Goal: Task Accomplishment & Management: Use online tool/utility

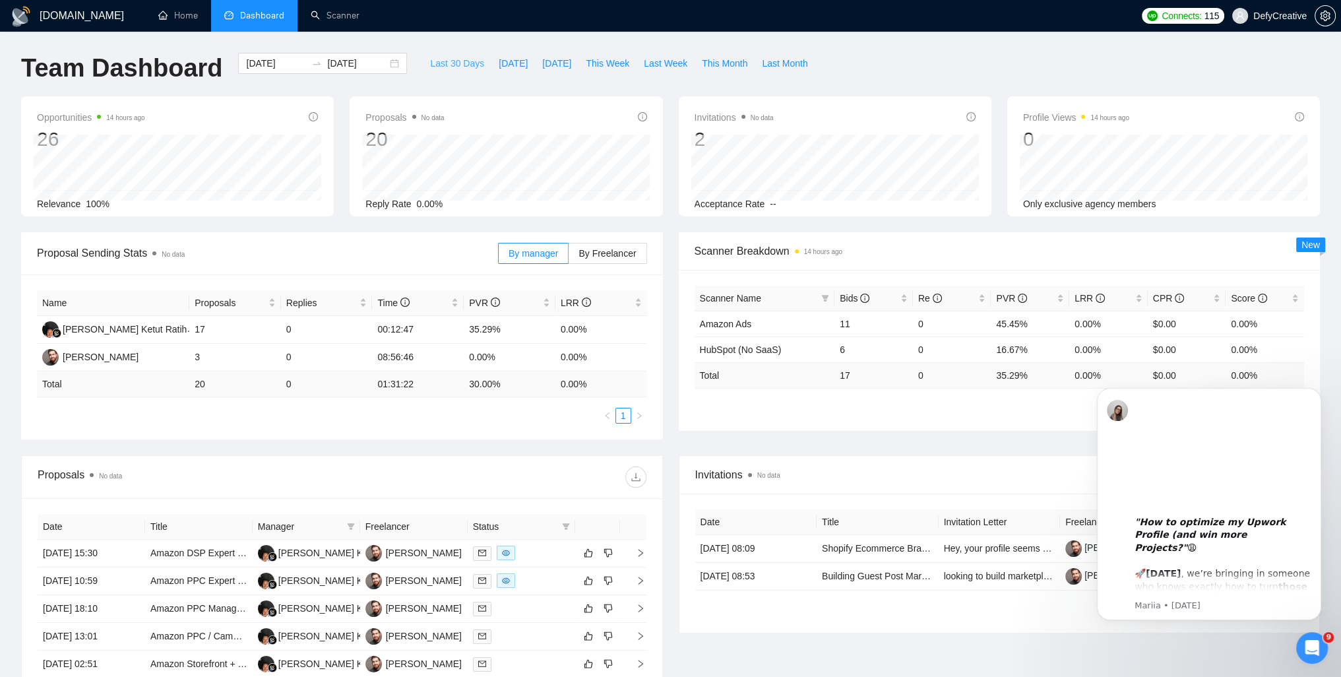
click at [437, 63] on span "Last 30 Days" at bounding box center [457, 63] width 54 height 15
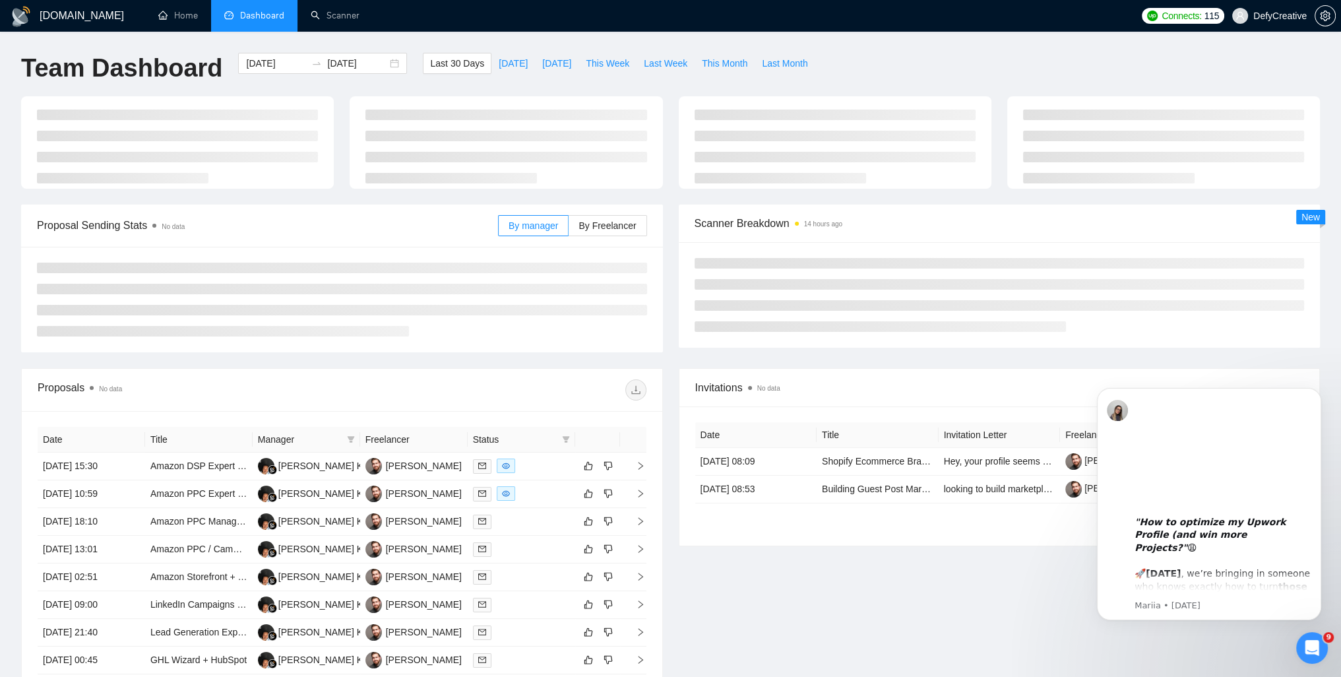
type input "[DATE]"
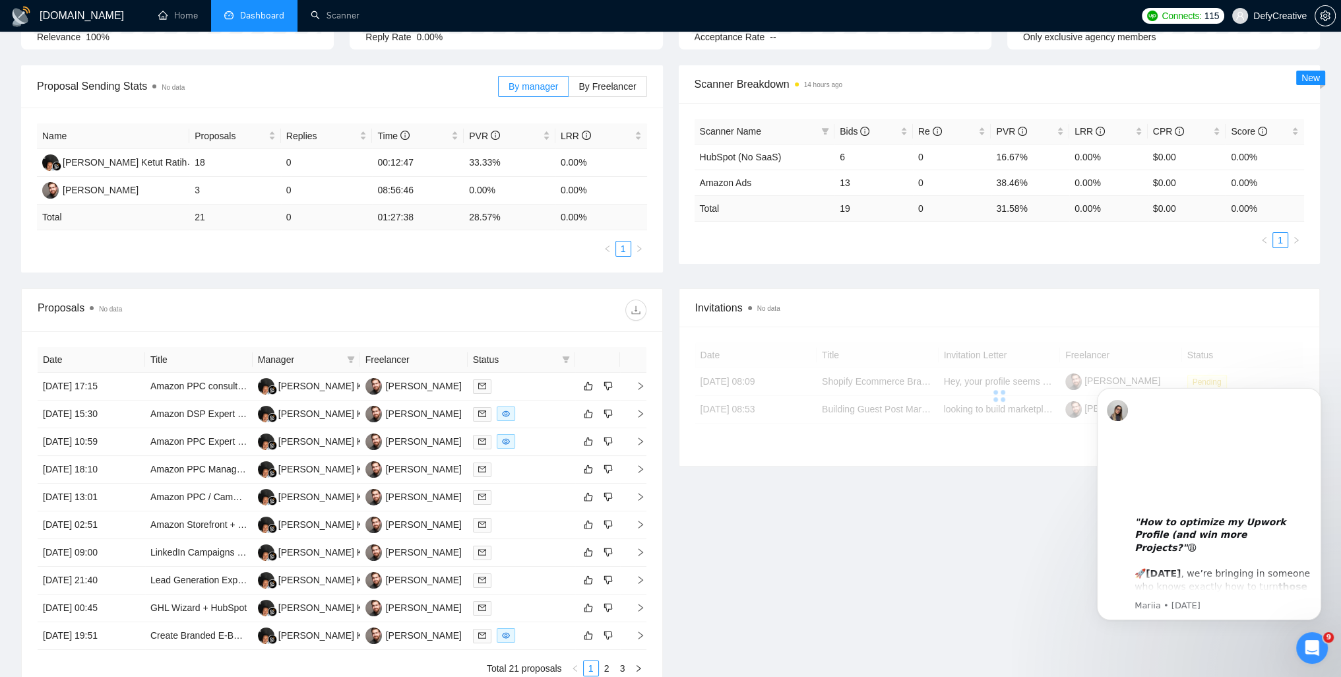
scroll to position [198, 0]
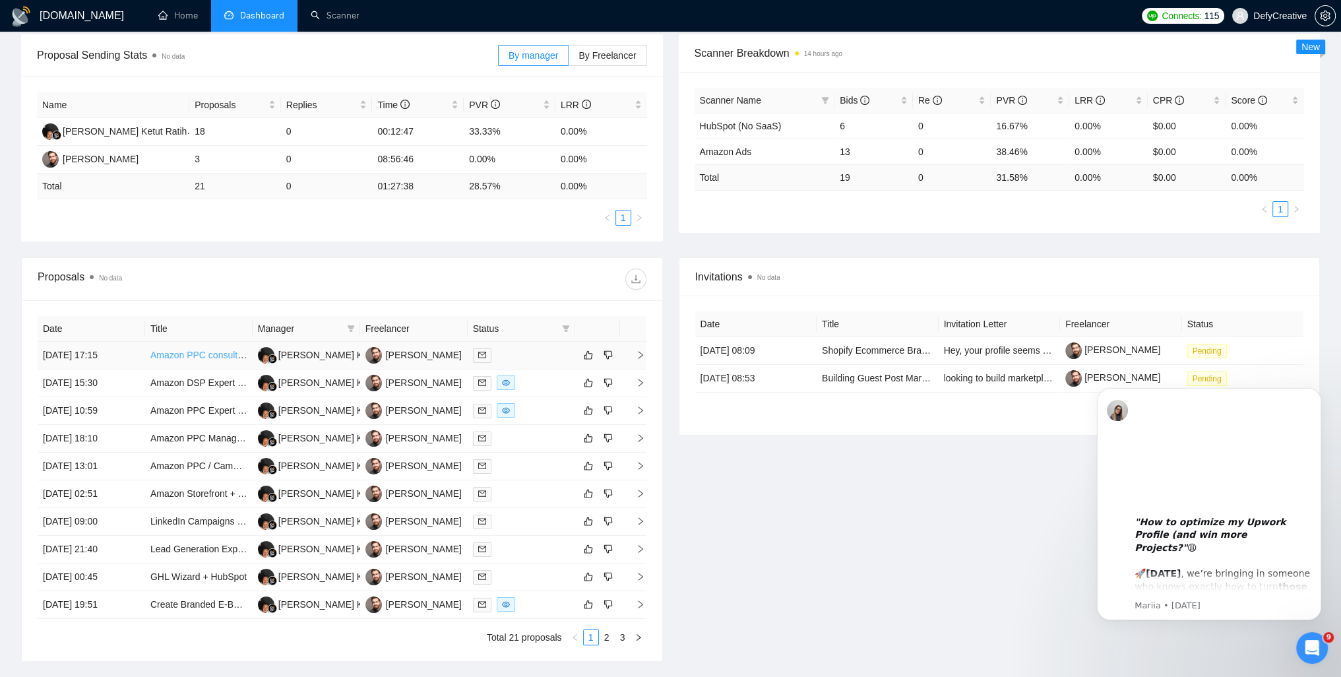
click at [194, 357] on link "Amazon PPC consultation" at bounding box center [203, 355] width 107 height 11
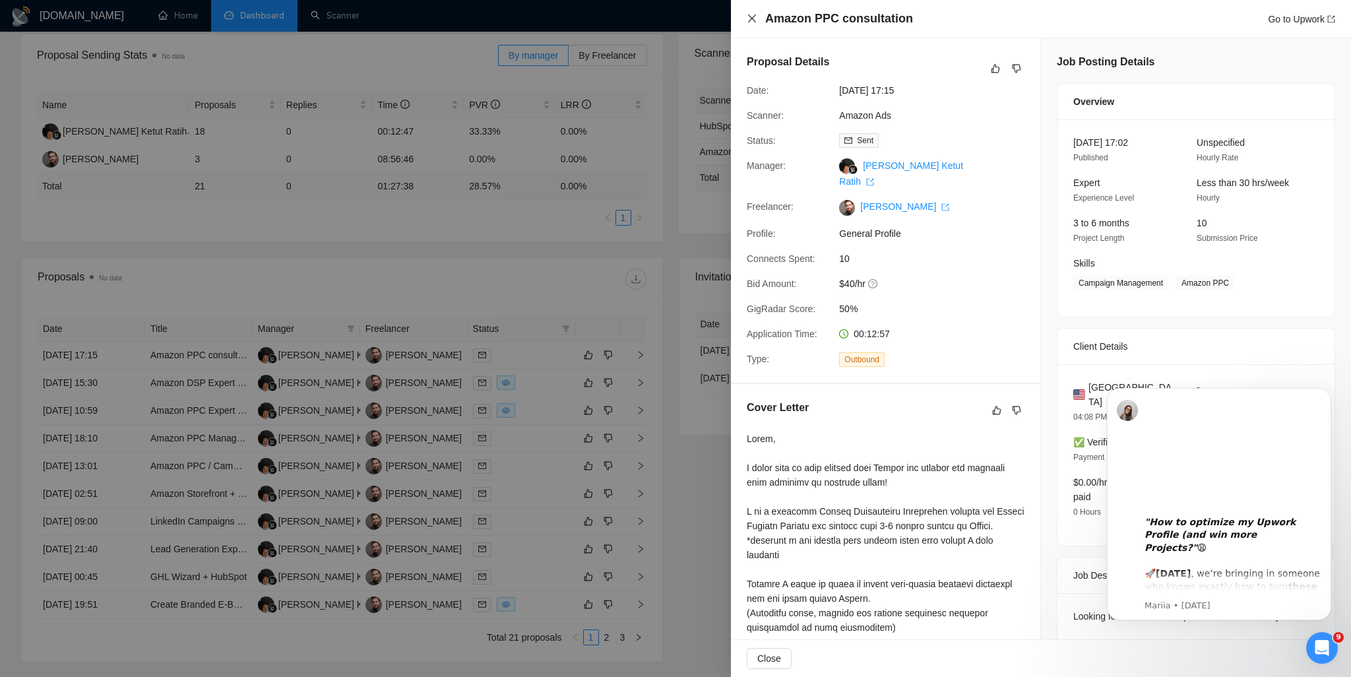
click at [749, 18] on icon "close" at bounding box center [751, 18] width 11 height 11
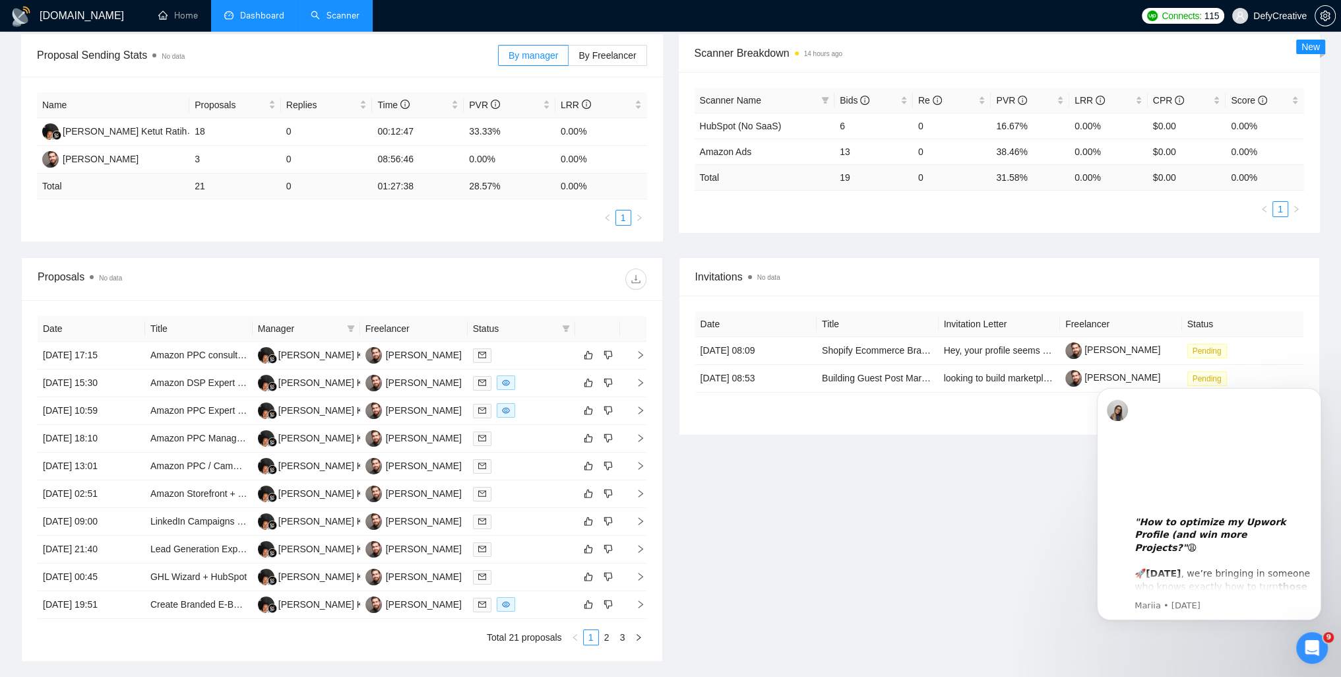
click at [345, 21] on link "Scanner" at bounding box center [335, 15] width 49 height 11
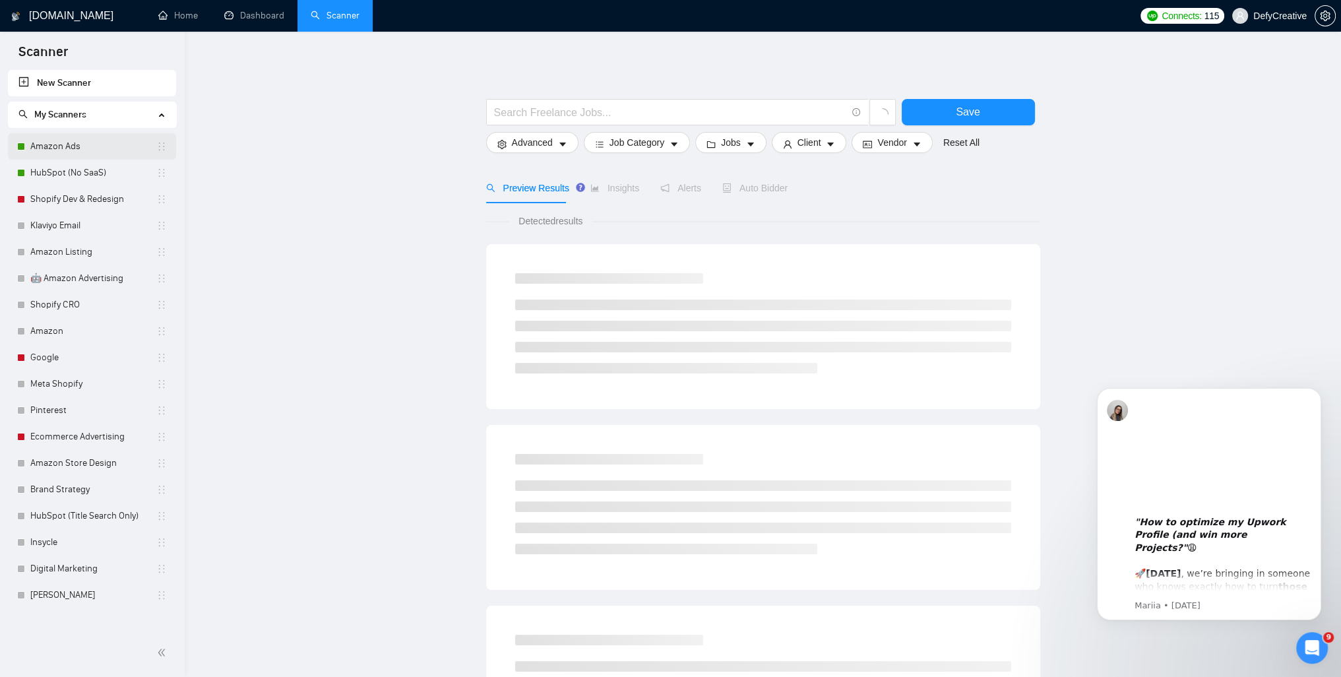
click at [98, 147] on link "Amazon Ads" at bounding box center [93, 146] width 126 height 26
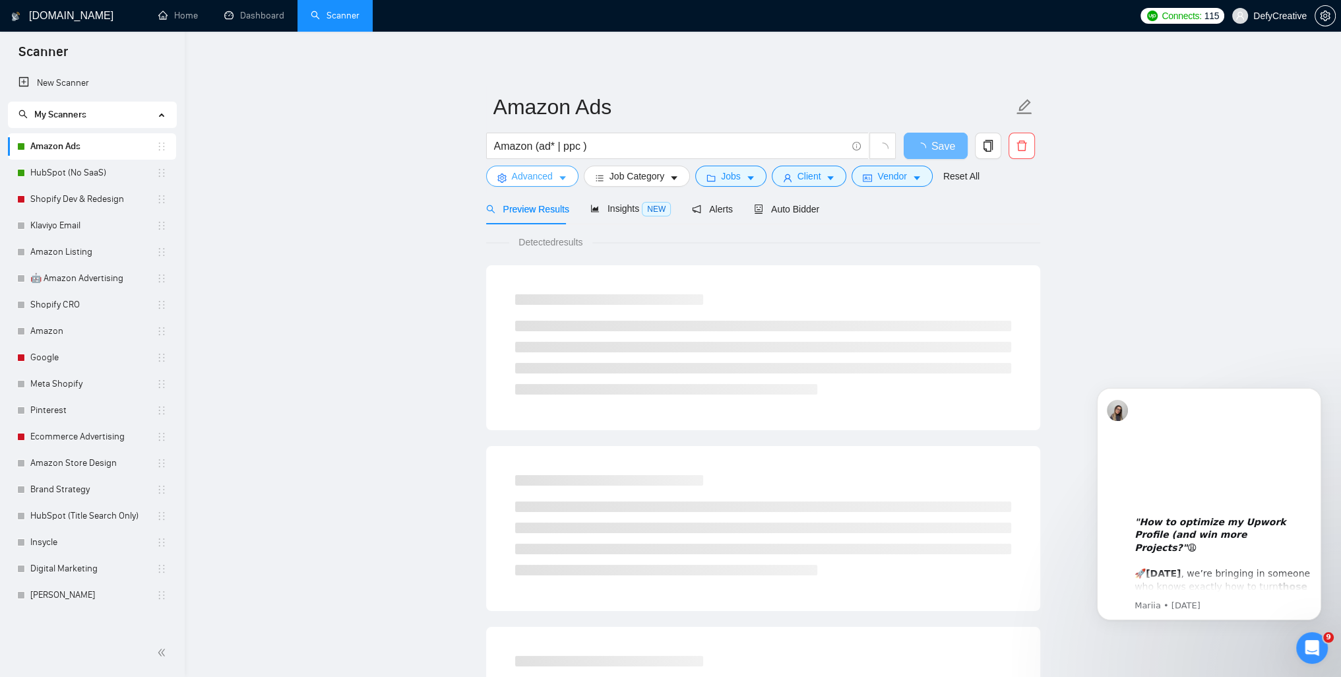
click at [532, 181] on span "Advanced" at bounding box center [532, 176] width 41 height 15
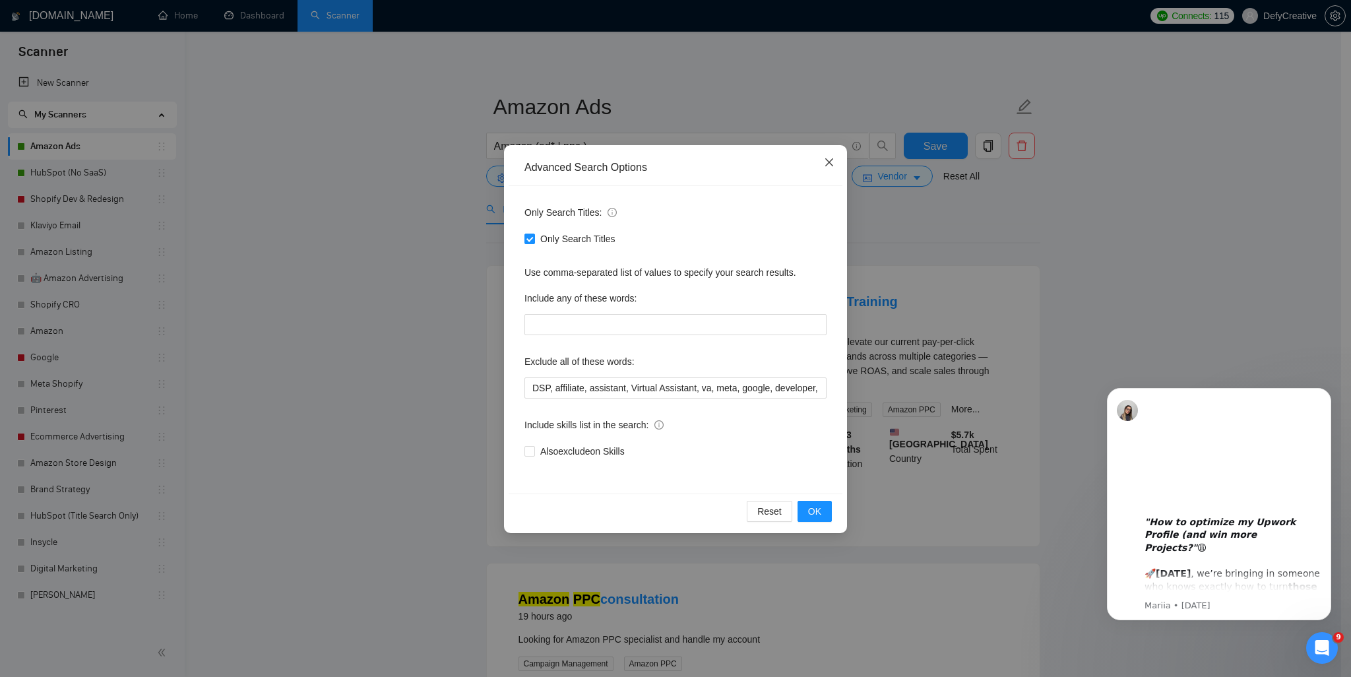
click at [827, 166] on icon "close" at bounding box center [829, 162] width 11 height 11
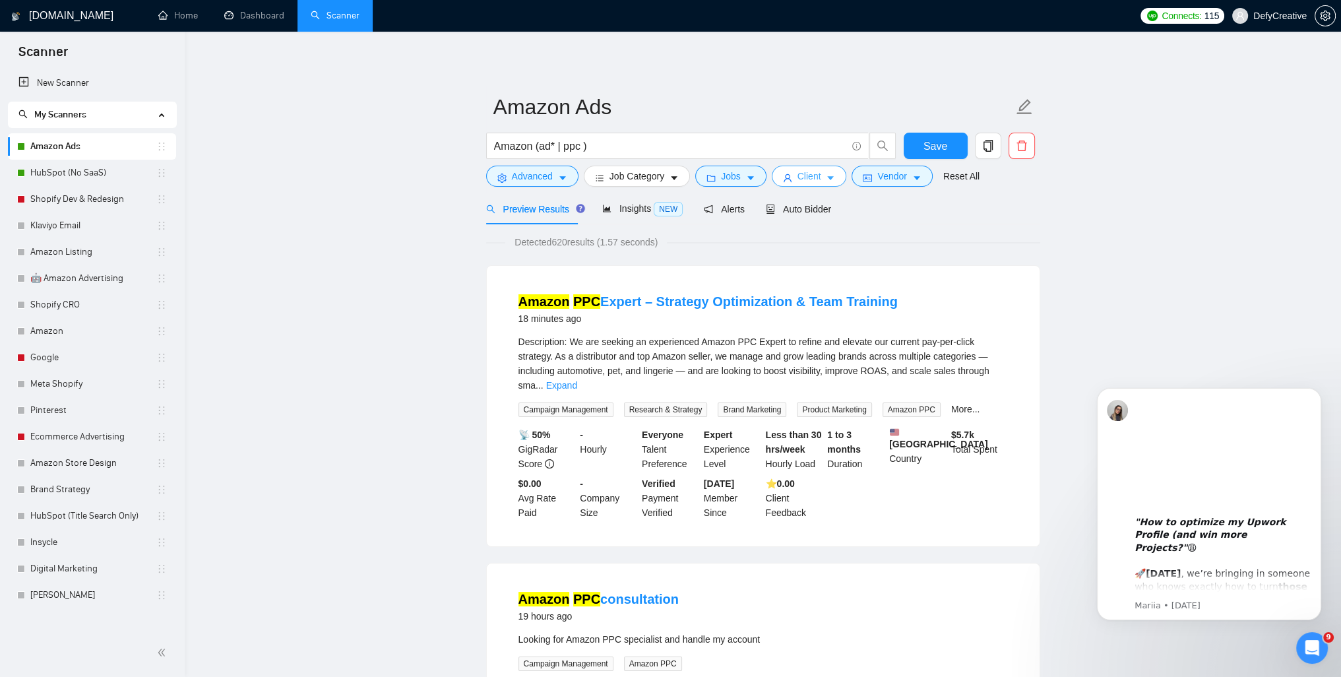
click at [808, 180] on span "Client" at bounding box center [809, 176] width 24 height 15
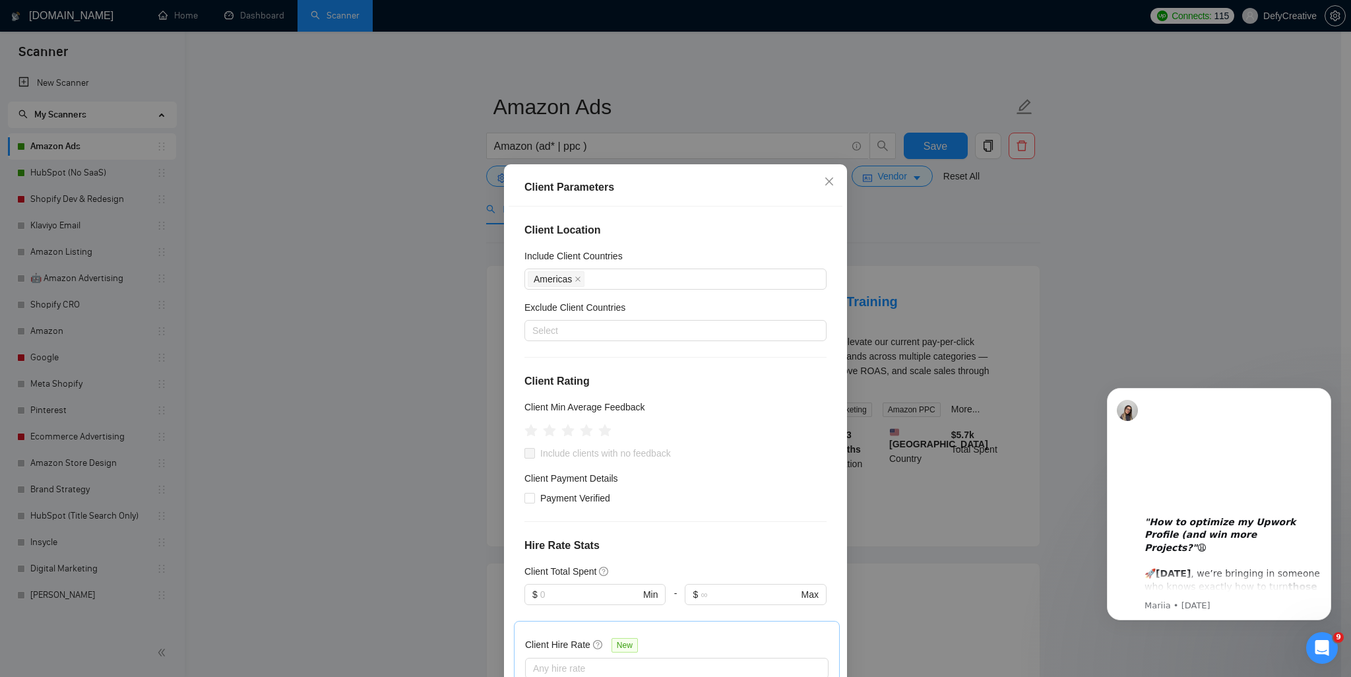
click at [393, 334] on div "Client Parameters Client Location Include Client Countries [GEOGRAPHIC_DATA] Ex…" at bounding box center [675, 338] width 1351 height 677
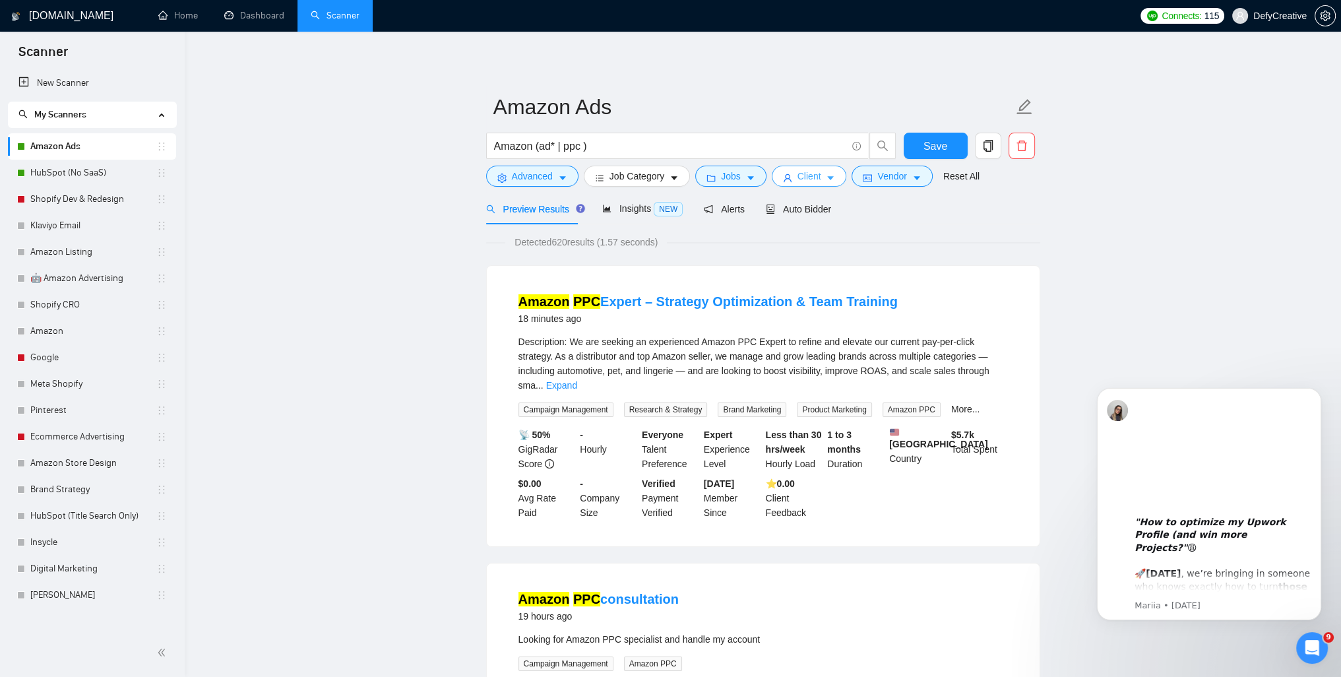
click at [798, 183] on span "Client" at bounding box center [809, 176] width 24 height 15
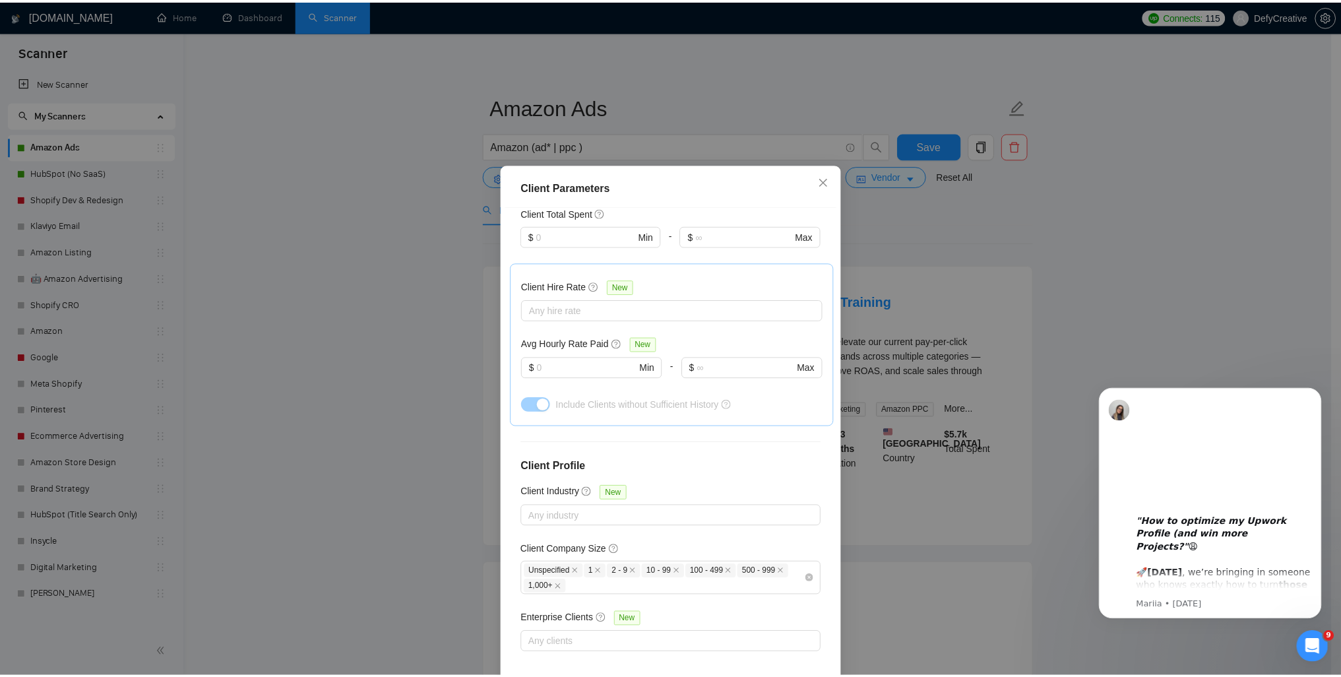
scroll to position [361, 0]
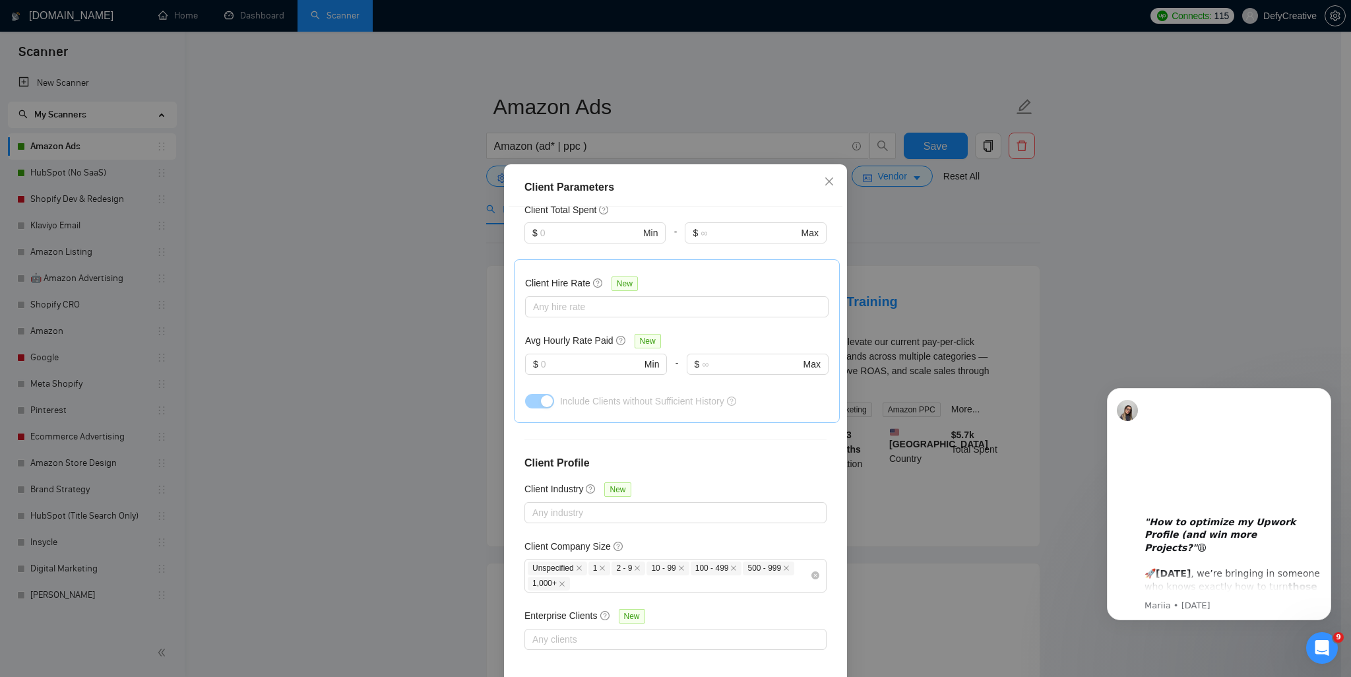
click at [410, 333] on div "Client Parameters Client Location Include Client Countries [GEOGRAPHIC_DATA] Ex…" at bounding box center [675, 338] width 1351 height 677
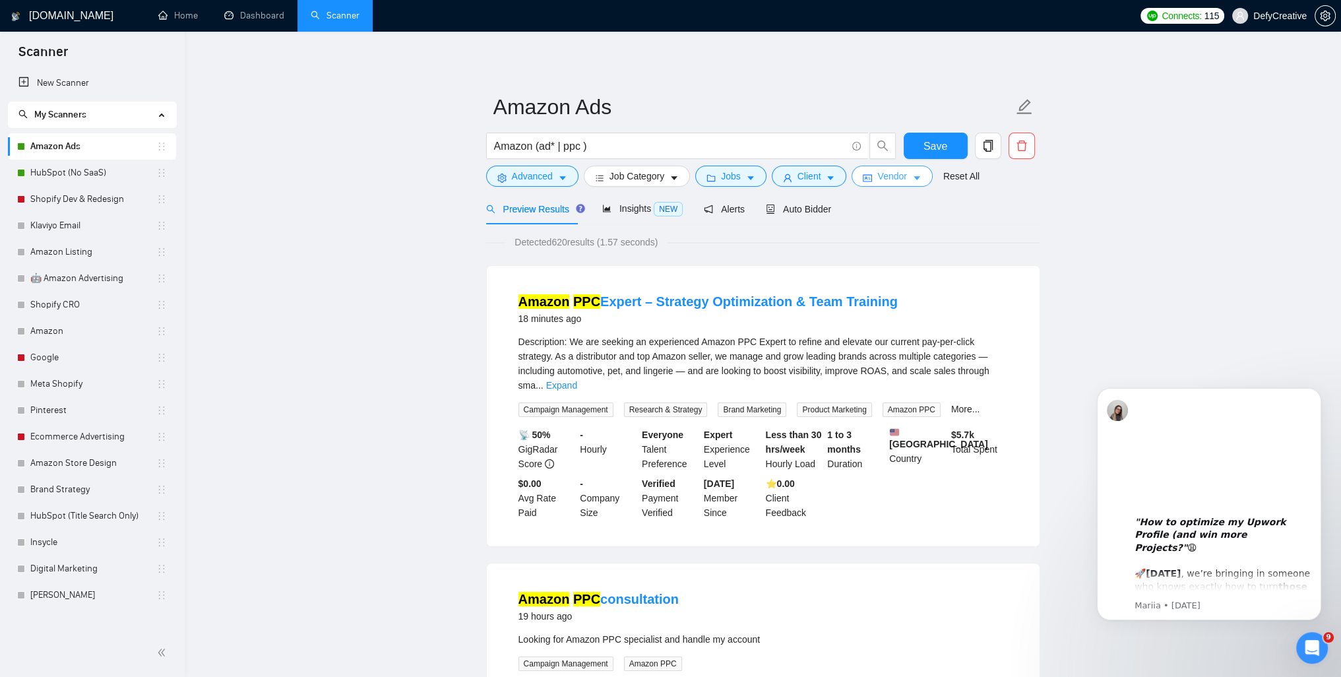
click at [881, 184] on button "Vendor" at bounding box center [891, 176] width 80 height 21
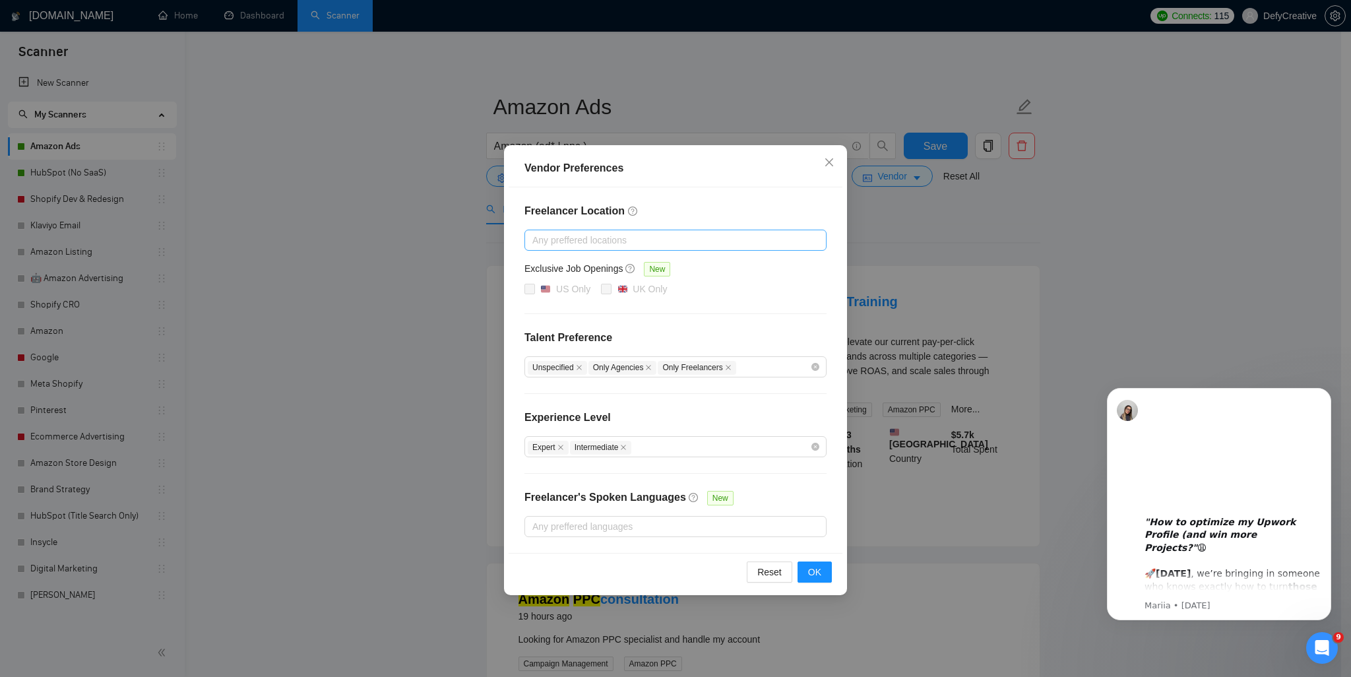
click at [591, 244] on div at bounding box center [669, 240] width 282 height 16
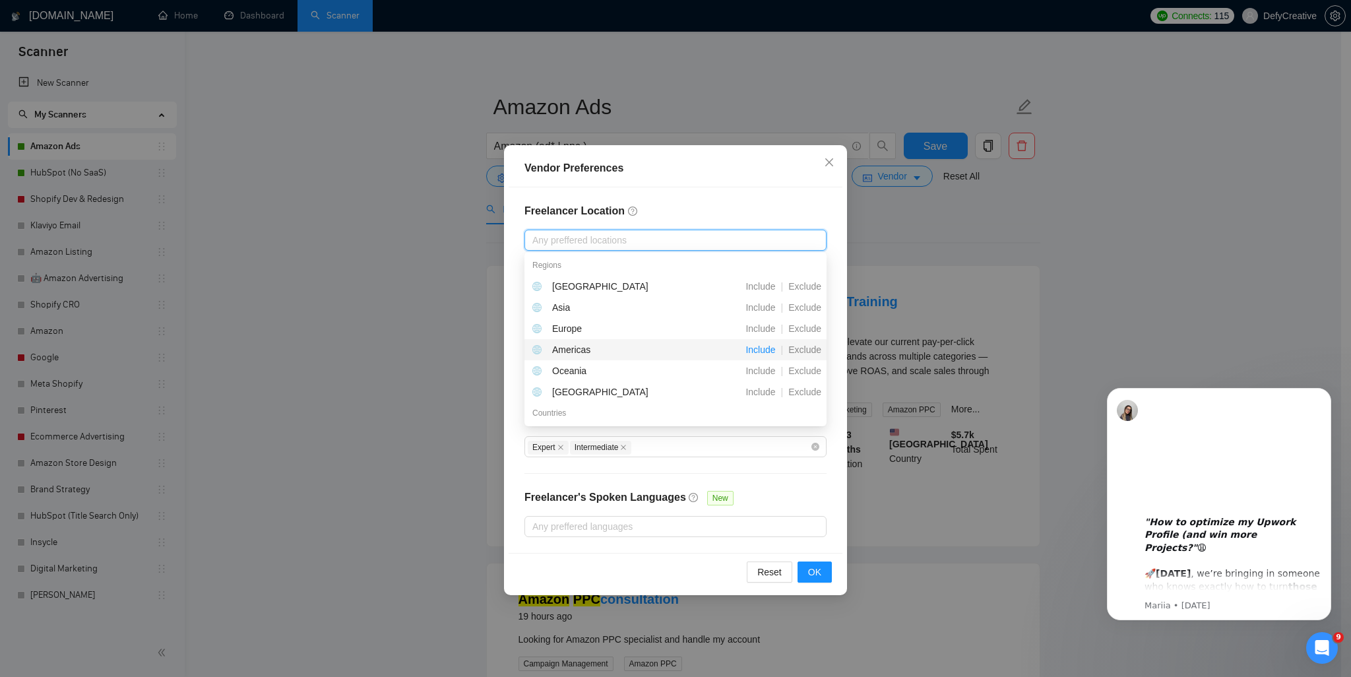
click at [757, 350] on span "Include" at bounding box center [760, 349] width 40 height 11
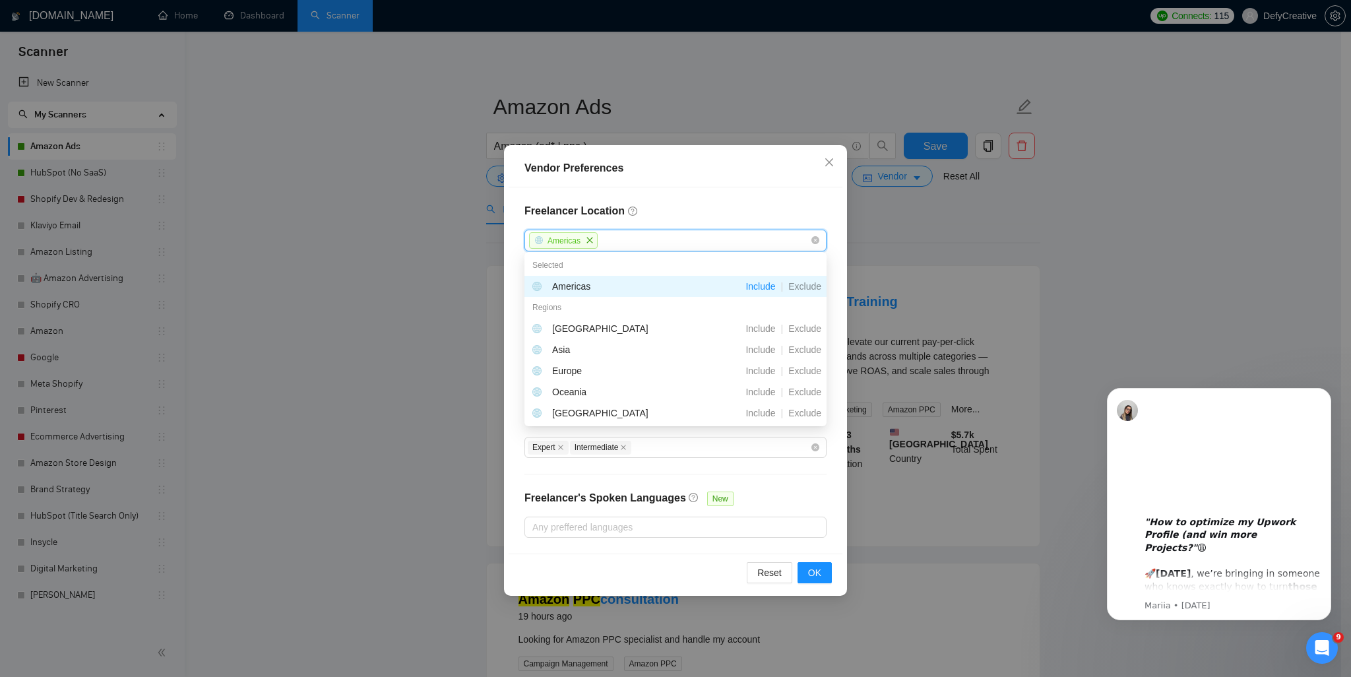
click at [731, 212] on h4 "Freelancer Location" at bounding box center [675, 211] width 302 height 16
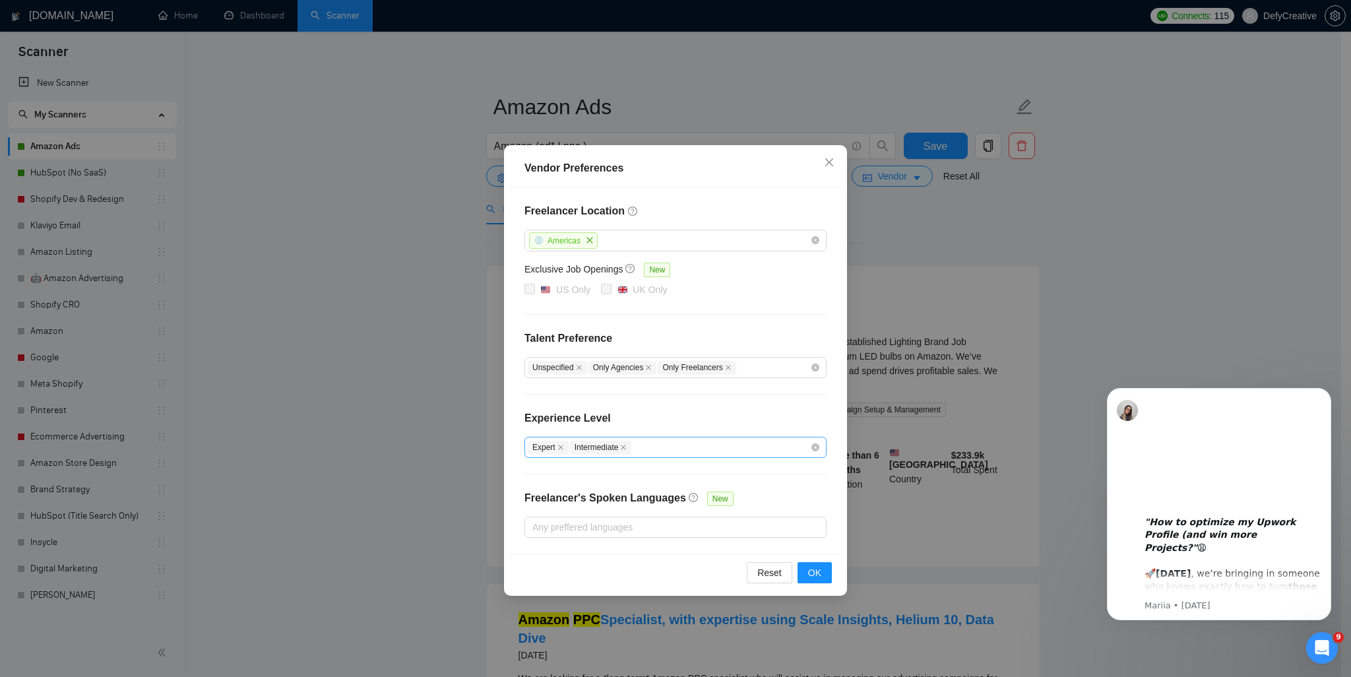
click at [665, 446] on div "Expert Intermediate" at bounding box center [669, 447] width 282 height 16
click at [814, 569] on span "OK" at bounding box center [814, 572] width 13 height 15
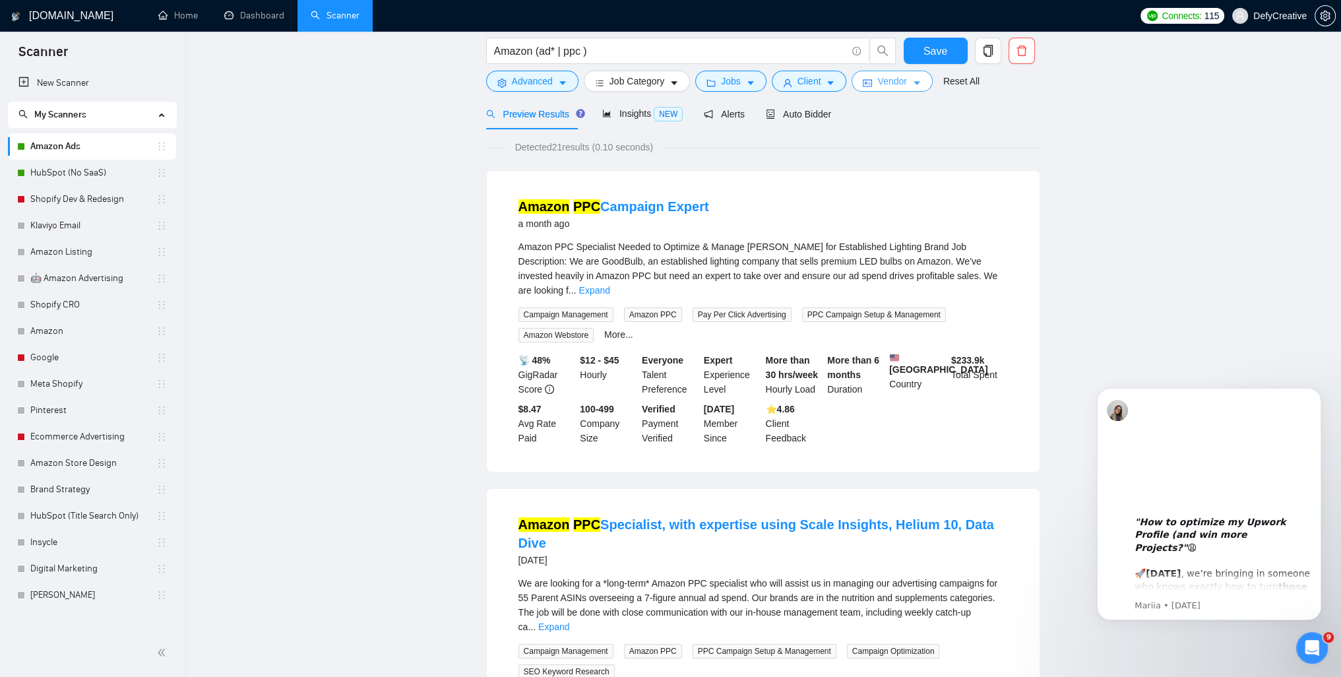
scroll to position [0, 0]
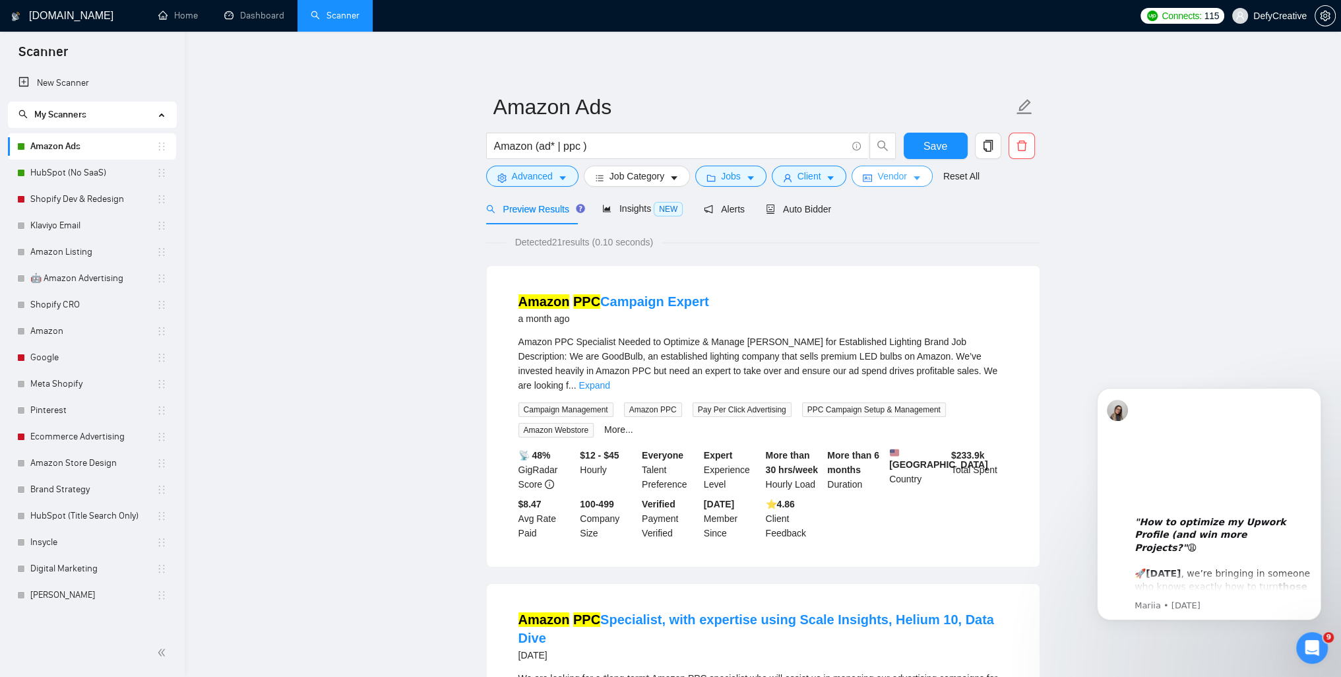
click at [888, 177] on span "Vendor" at bounding box center [891, 176] width 29 height 15
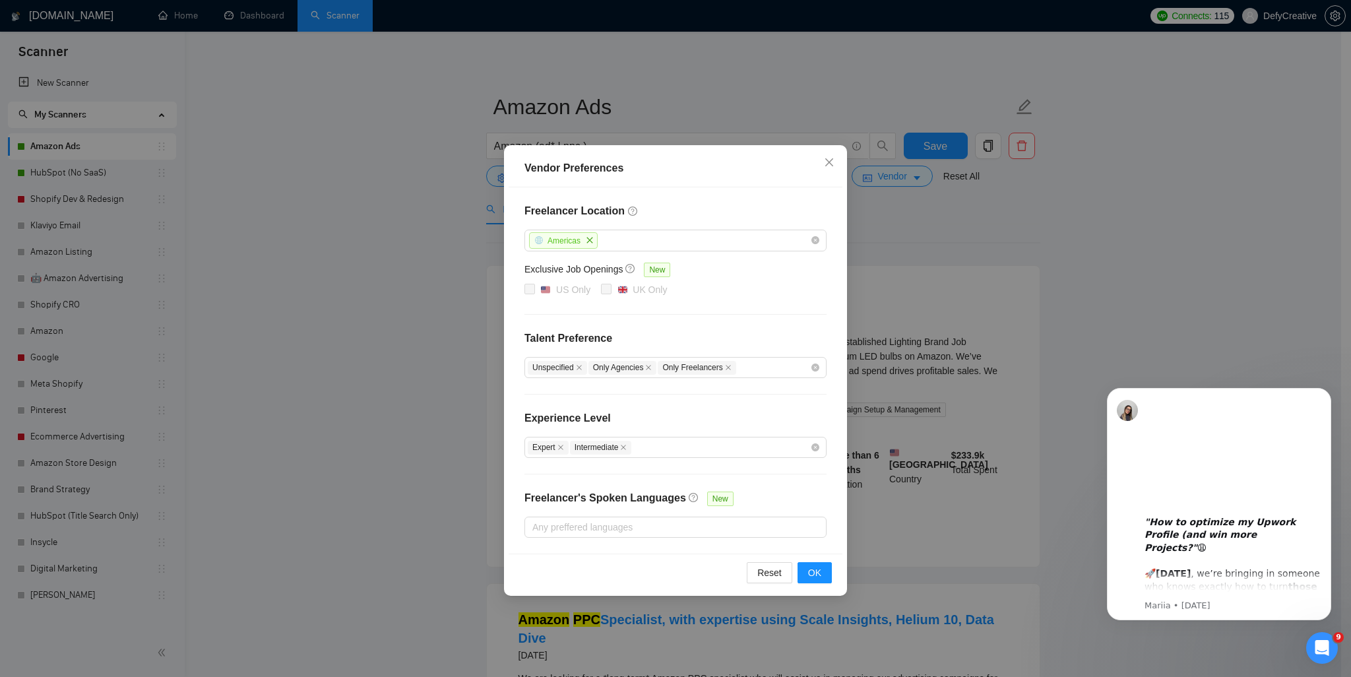
click at [586, 243] on icon "close" at bounding box center [590, 240] width 8 height 8
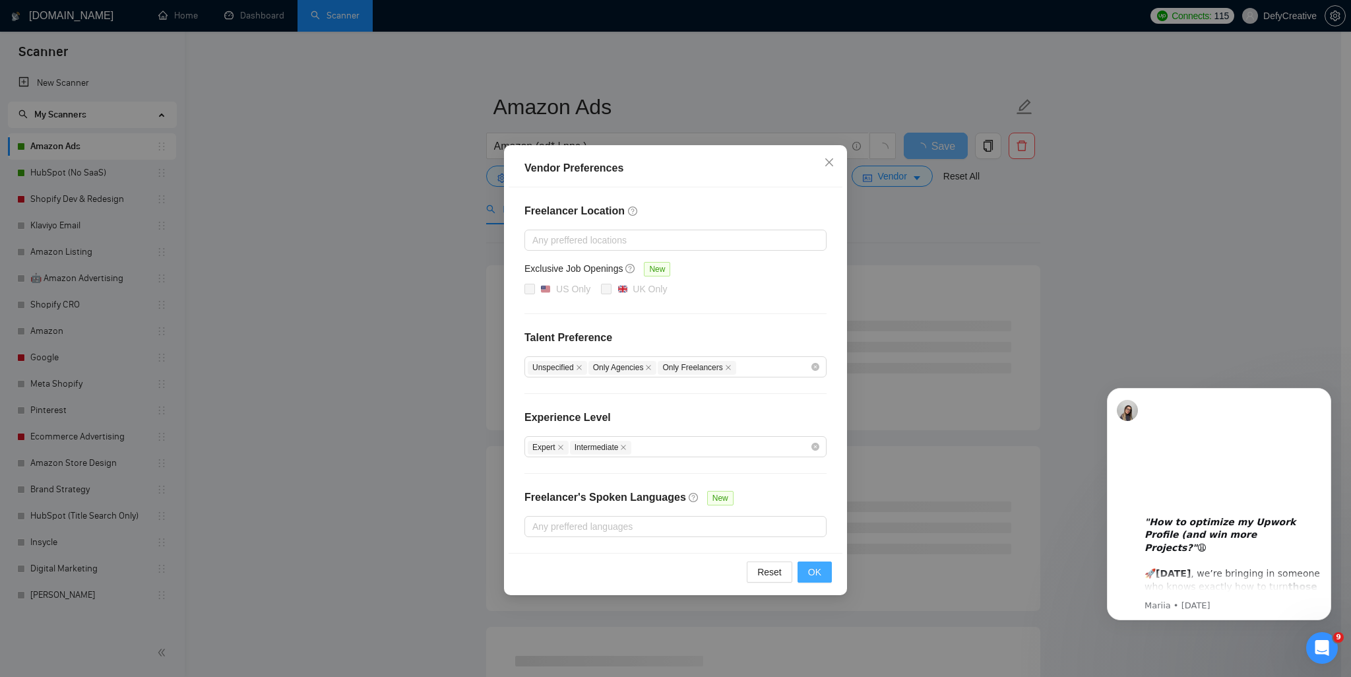
click at [822, 574] on button "OK" at bounding box center [814, 571] width 34 height 21
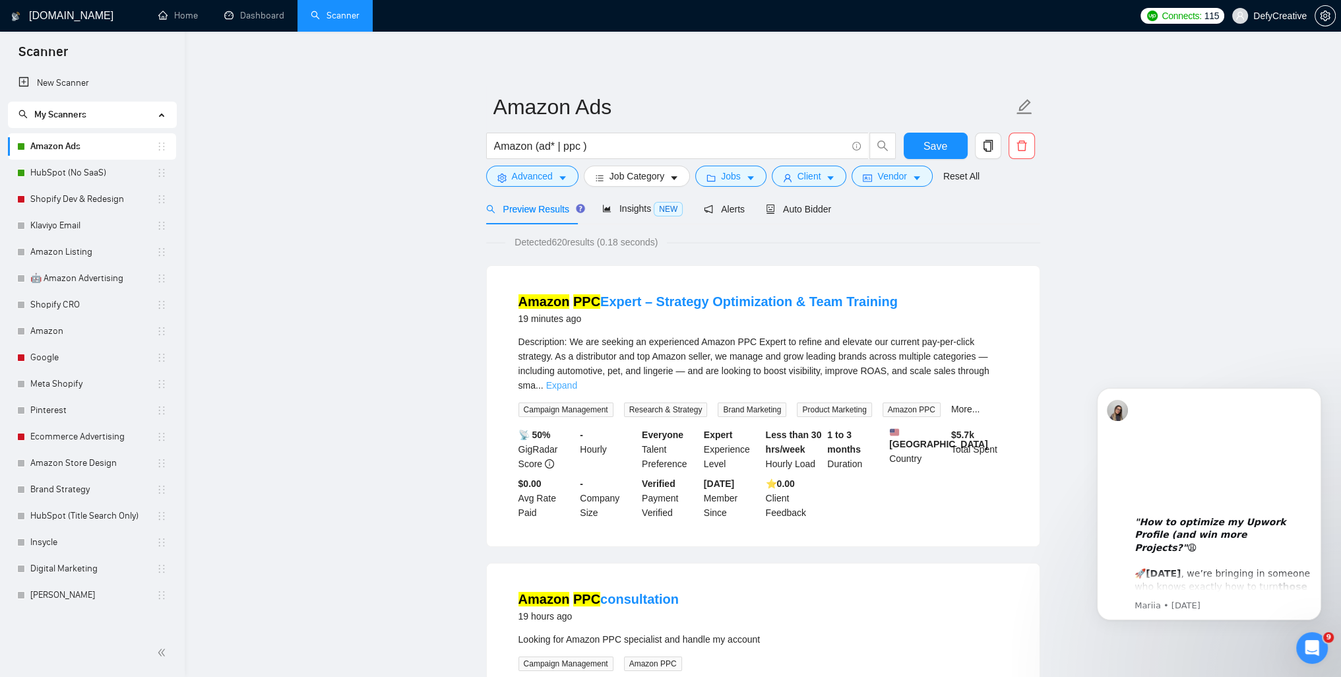
click at [577, 380] on link "Expand" at bounding box center [561, 385] width 31 height 11
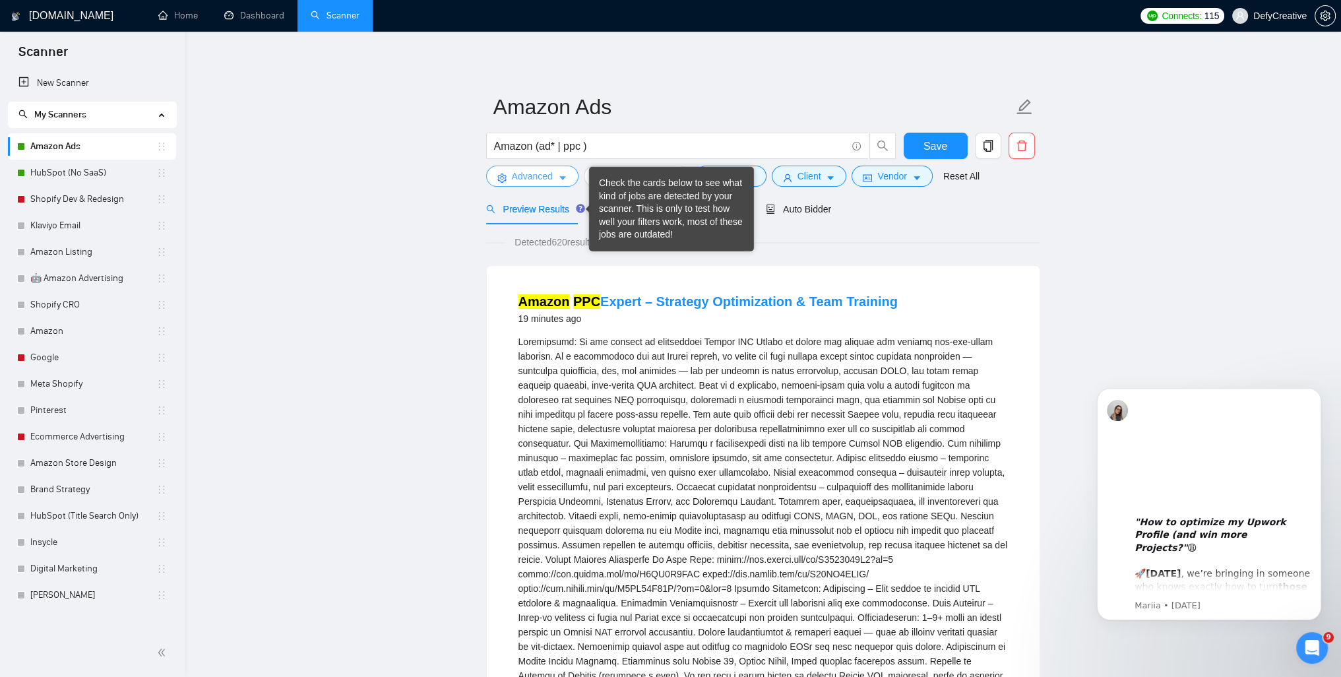
click at [539, 172] on span "Advanced" at bounding box center [532, 176] width 41 height 15
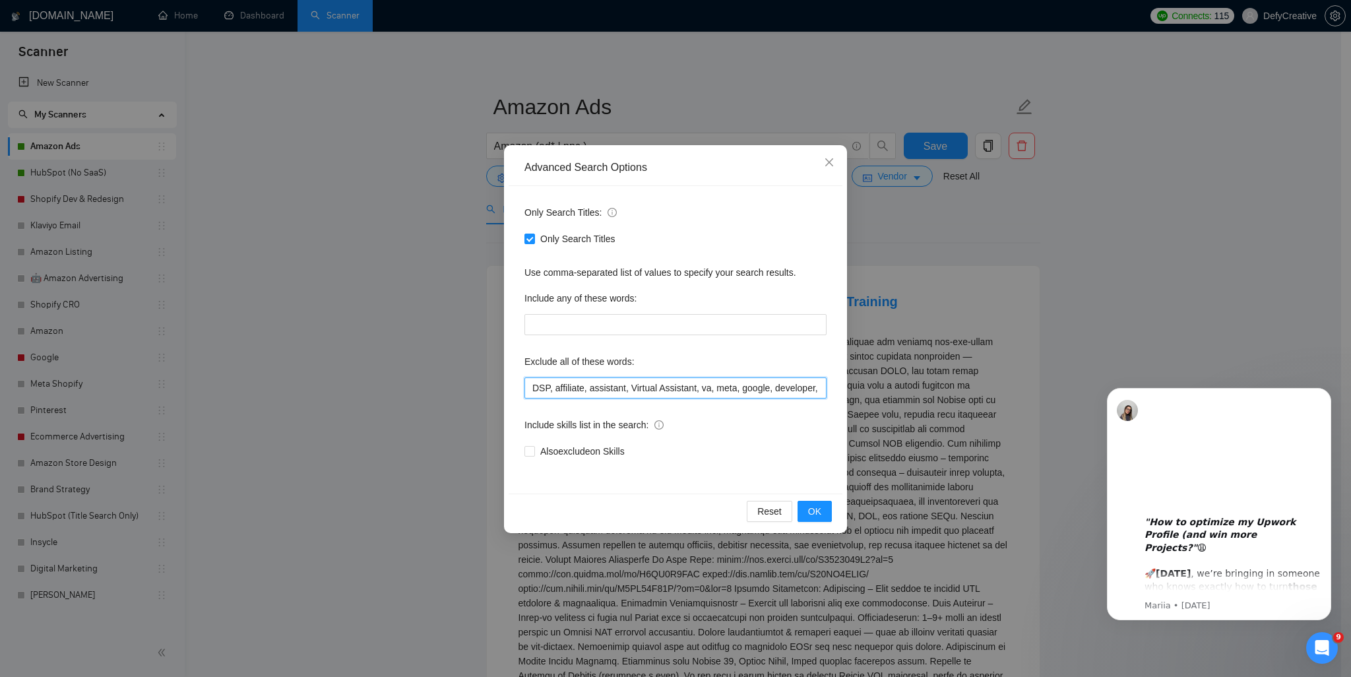
click at [554, 388] on input "DSP, affiliate, assistant, Virtual Assistant, va, meta, google, developer, clie…" at bounding box center [675, 387] width 302 height 21
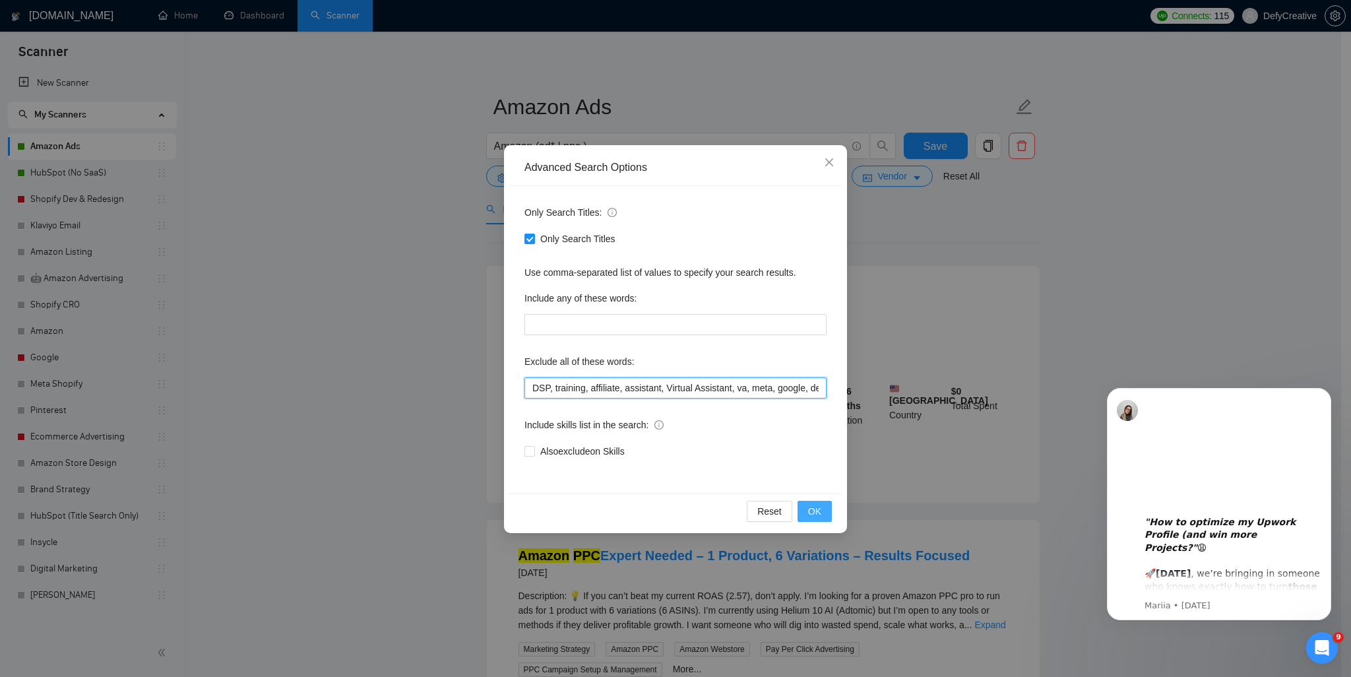
type input "DSP, training, affiliate, assistant, Virtual Assistant, va, meta, google, devel…"
click at [810, 512] on span "OK" at bounding box center [814, 511] width 13 height 15
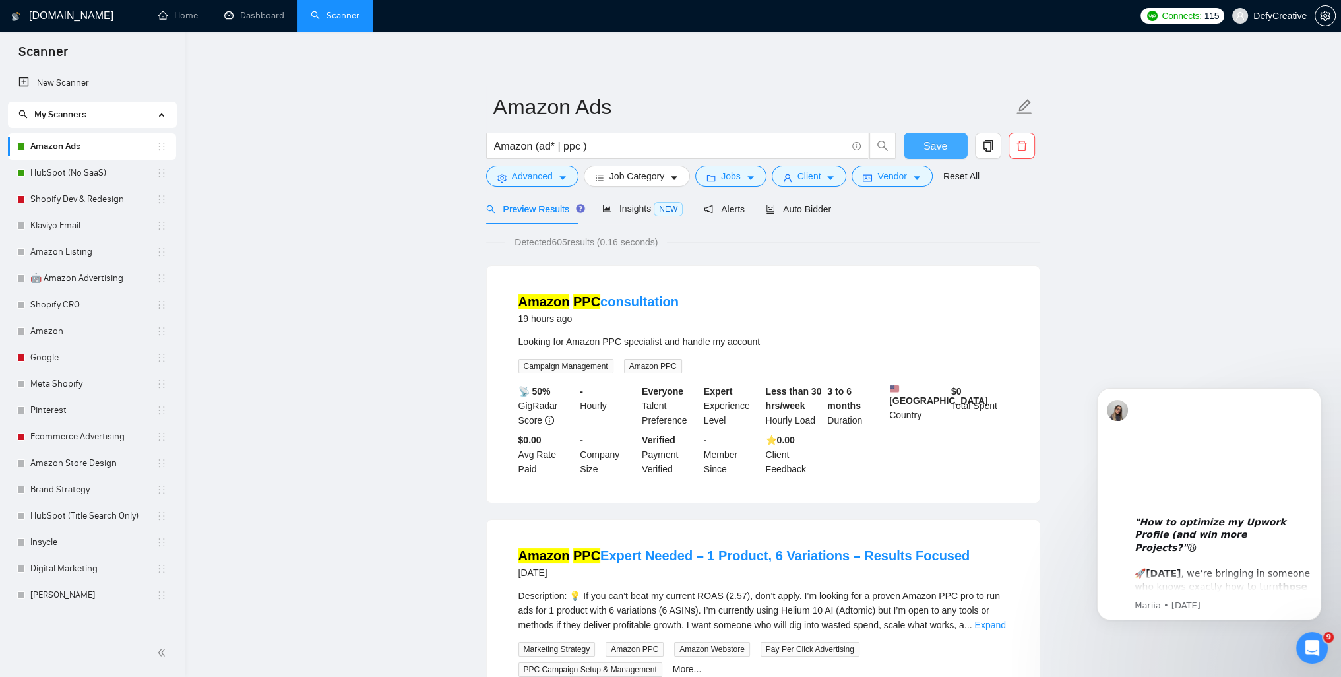
click at [932, 154] on span "Save" at bounding box center [935, 146] width 24 height 16
click at [247, 20] on link "Dashboard" at bounding box center [254, 15] width 60 height 11
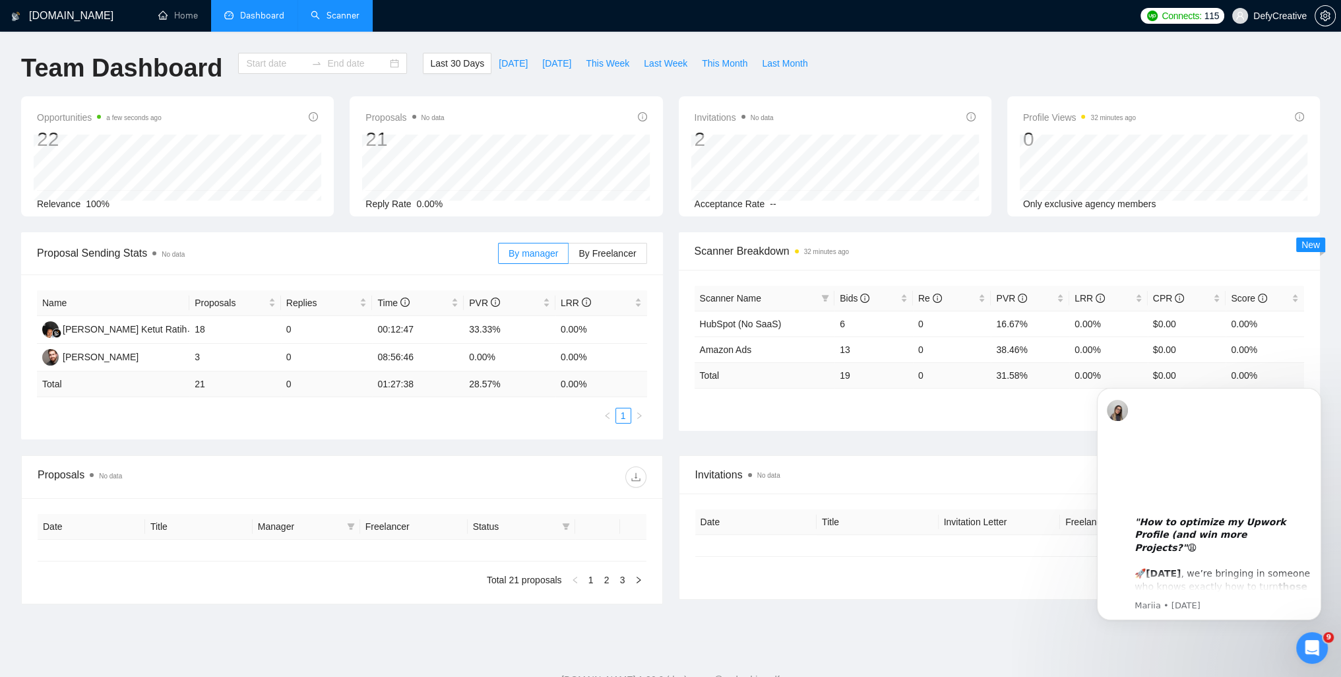
type input "[DATE]"
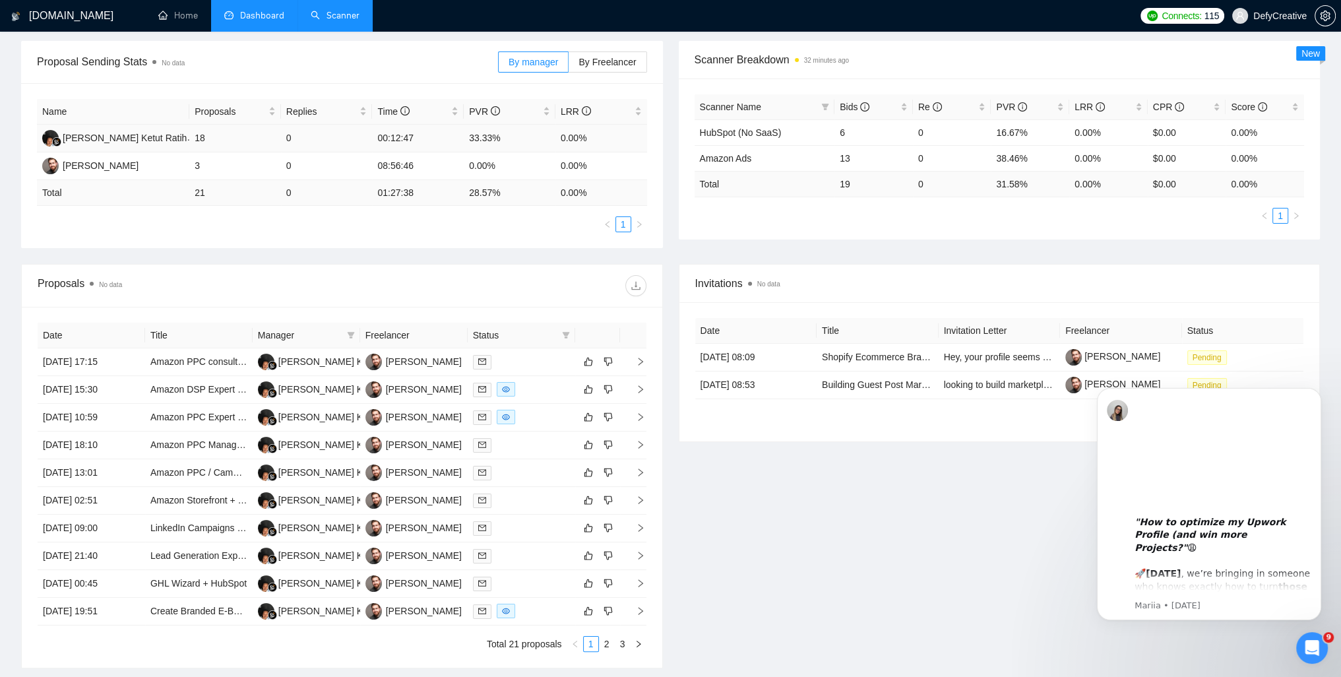
scroll to position [198, 0]
